Goal: Information Seeking & Learning: Check status

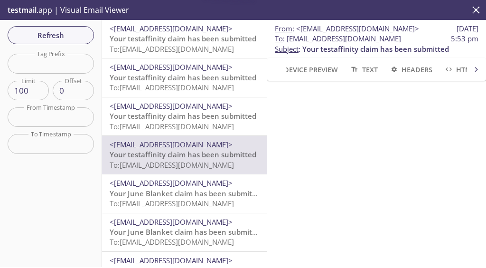
scroll to position [112, 0]
drag, startPoint x: 287, startPoint y: 38, endPoint x: 440, endPoint y: 36, distance: 152.4
click at [401, 36] on span "To : [EMAIL_ADDRESS][DOMAIN_NAME]" at bounding box center [338, 39] width 126 height 10
copy span "[EMAIL_ADDRESS][DOMAIN_NAME]"
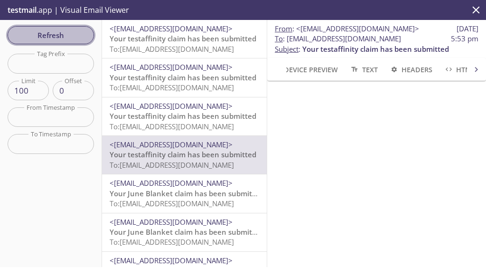
click at [43, 39] on span "Refresh" at bounding box center [50, 35] width 71 height 12
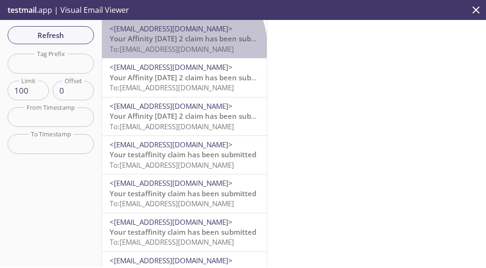
click at [182, 46] on span "To: [EMAIL_ADDRESS][DOMAIN_NAME]" at bounding box center [172, 48] width 124 height 9
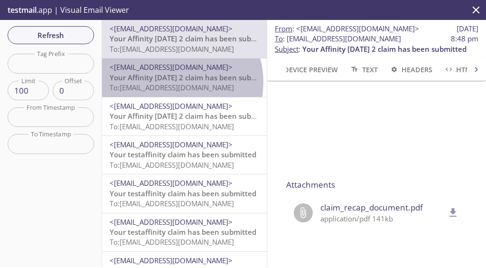
click at [170, 83] on span "To: [EMAIL_ADDRESS][DOMAIN_NAME]" at bounding box center [172, 87] width 124 height 9
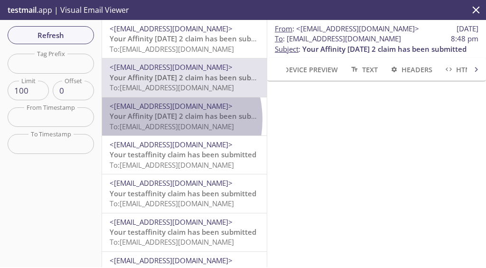
click at [157, 120] on span "Your Affinity [DATE] 2 claim has been submitted" at bounding box center [192, 115] width 164 height 9
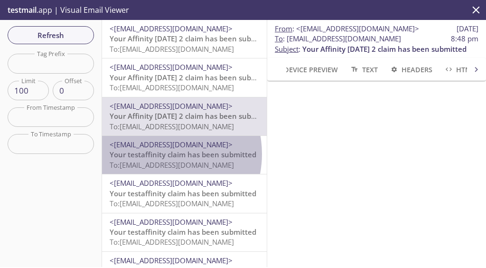
click at [157, 154] on span "Your testaffinity claim has been submitted" at bounding box center [183, 154] width 147 height 9
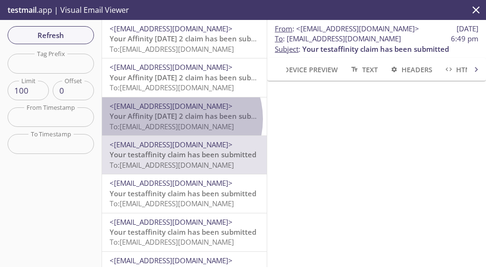
click at [180, 119] on span "Your Affinity [DATE] 2 claim has been submitted" at bounding box center [192, 115] width 164 height 9
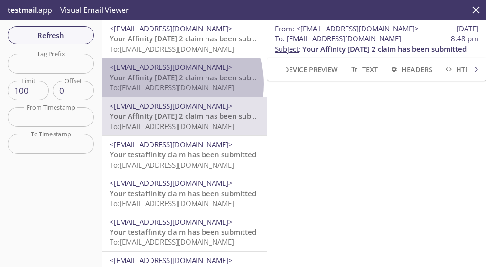
click at [171, 84] on span "To: [EMAIL_ADDRESS][DOMAIN_NAME]" at bounding box center [172, 87] width 124 height 9
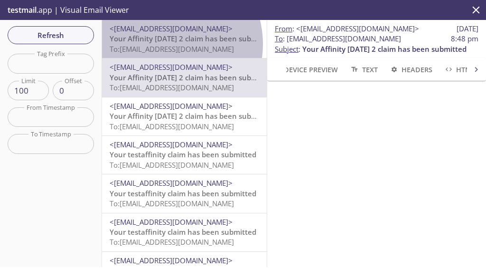
click at [162, 44] on span "To: [EMAIL_ADDRESS][DOMAIN_NAME]" at bounding box center [172, 48] width 124 height 9
